Goal: Task Accomplishment & Management: Manage account settings

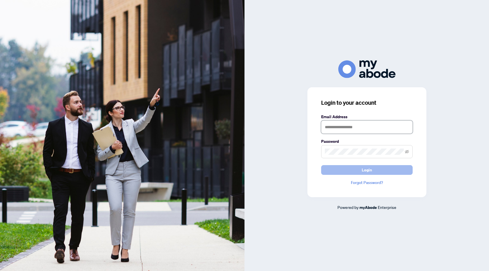
type input "**********"
click at [351, 172] on button "Login" at bounding box center [367, 170] width 92 height 10
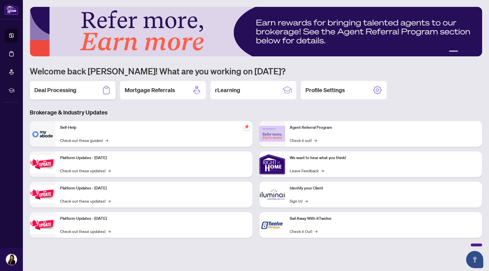
click at [62, 90] on h2 "Deal Processing" at bounding box center [55, 90] width 42 height 8
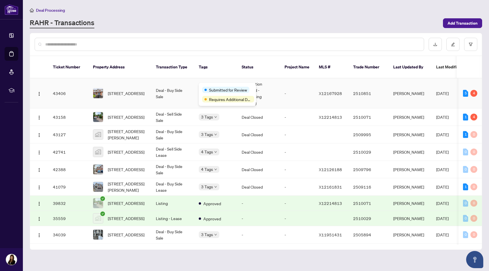
click at [211, 86] on div "Submitted for Review" at bounding box center [227, 89] width 50 height 7
click at [130, 114] on span "1054 Castle Hill Cres, Ottawa, Ontario K2C 2A8, Canada" at bounding box center [126, 117] width 37 height 6
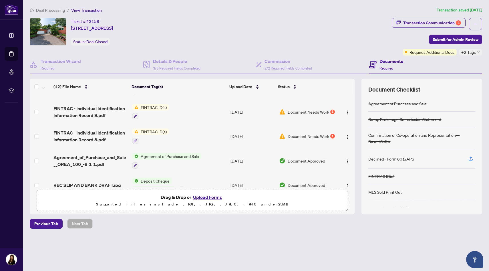
scroll to position [188, 0]
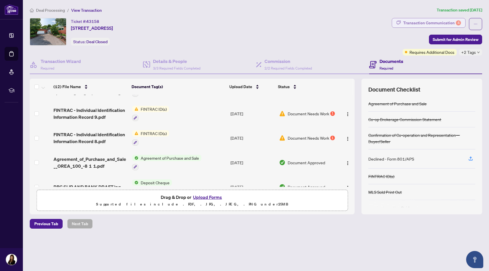
click at [428, 23] on div "Transaction Communication 4" at bounding box center [432, 22] width 58 height 9
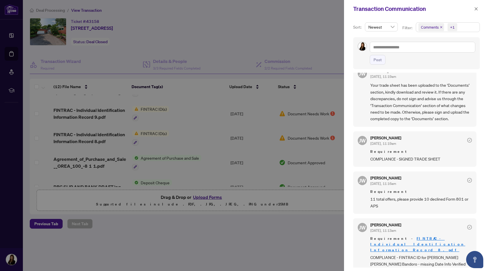
scroll to position [0, 0]
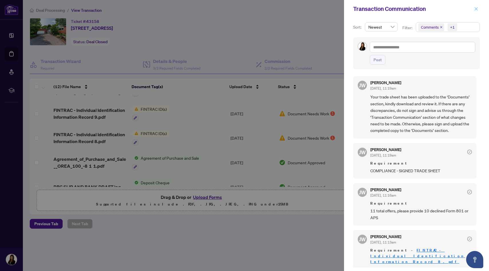
click at [476, 9] on icon "close" at bounding box center [476, 8] width 3 height 3
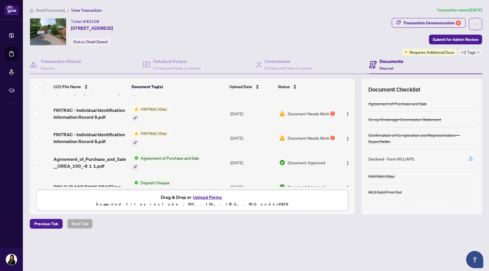
click at [207, 196] on button "Upload Forms" at bounding box center [207, 196] width 32 height 7
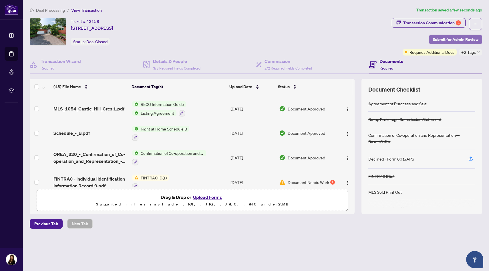
click at [459, 40] on span "Submit for Admin Review" at bounding box center [456, 39] width 46 height 9
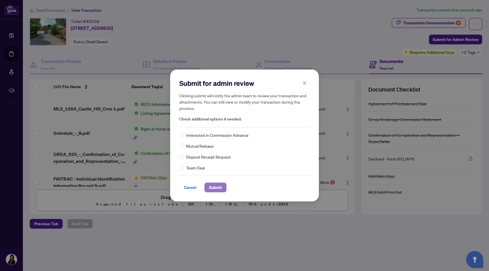
click at [215, 188] on span "Submit" at bounding box center [215, 187] width 13 height 9
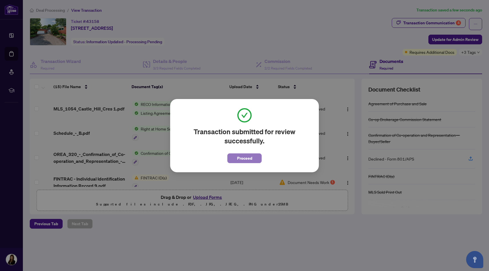
click at [236, 160] on button "Proceed" at bounding box center [244, 158] width 34 height 10
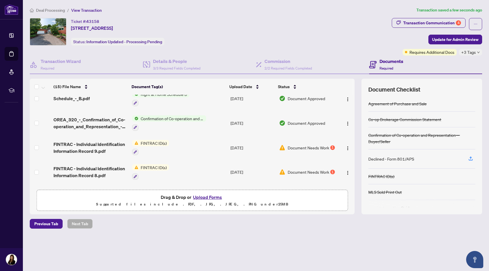
scroll to position [224, 0]
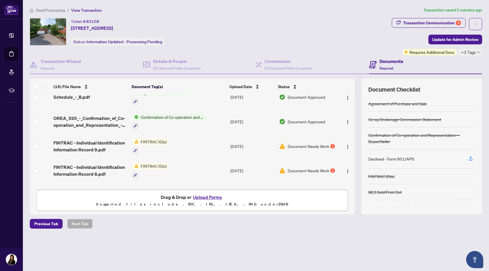
click at [203, 198] on button "Upload Forms" at bounding box center [207, 196] width 32 height 7
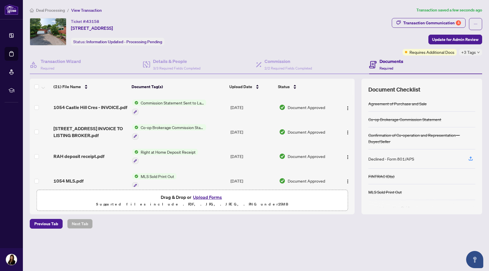
click at [204, 197] on button "Upload Forms" at bounding box center [207, 196] width 32 height 7
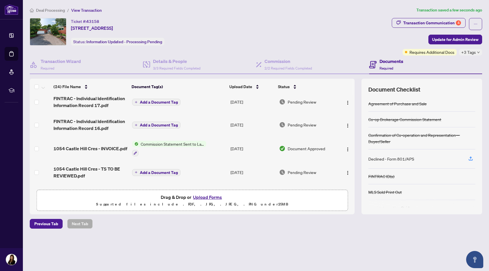
click at [205, 195] on button "Upload Forms" at bounding box center [207, 196] width 32 height 7
click at [216, 198] on button "Upload Forms" at bounding box center [207, 196] width 32 height 7
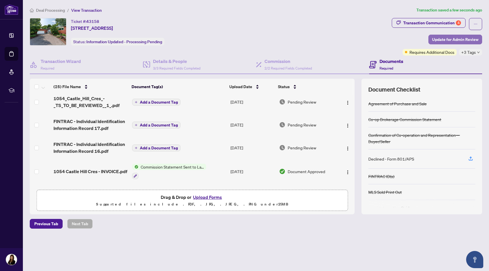
click at [461, 41] on span "Update for Admin Review" at bounding box center [455, 39] width 46 height 9
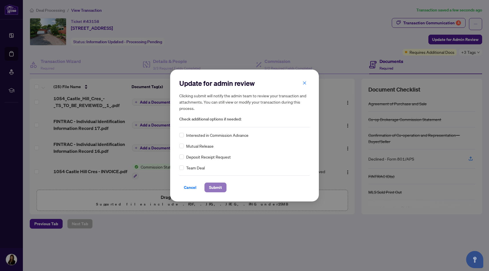
click at [221, 191] on span "Submit" at bounding box center [215, 187] width 13 height 9
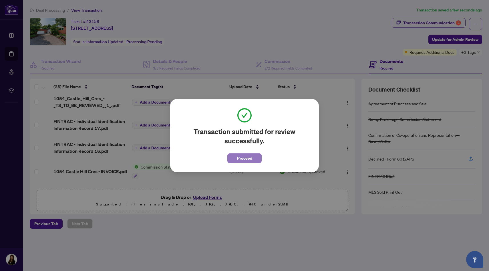
click at [241, 161] on span "Proceed" at bounding box center [244, 158] width 15 height 9
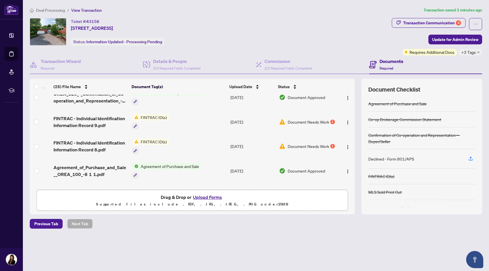
scroll to position [474, 0]
